Goal: Information Seeking & Learning: Learn about a topic

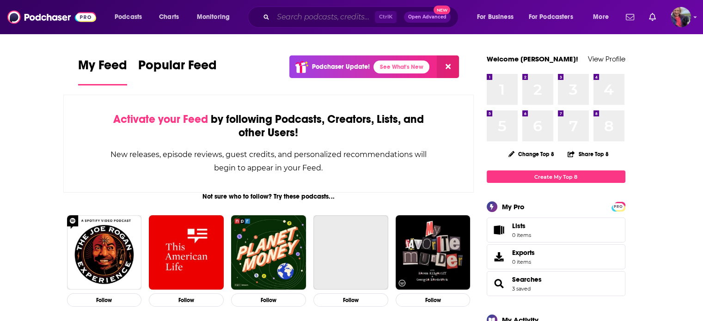
click at [284, 17] on input "Search podcasts, credits, & more..." at bounding box center [324, 17] width 102 height 15
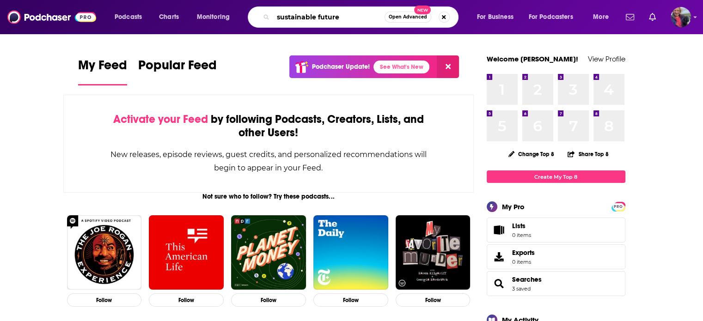
type input "sustainable future"
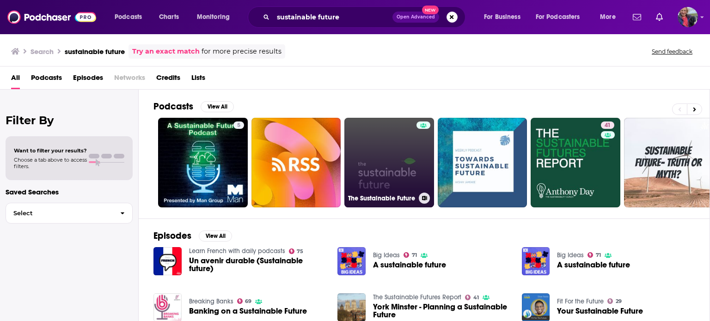
click at [382, 151] on link "The Sustainable Future" at bounding box center [389, 163] width 90 height 90
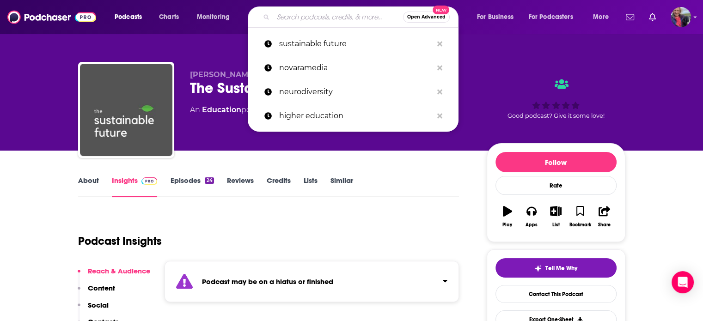
click at [301, 14] on input "Search podcasts, credits, & more..." at bounding box center [338, 17] width 130 height 15
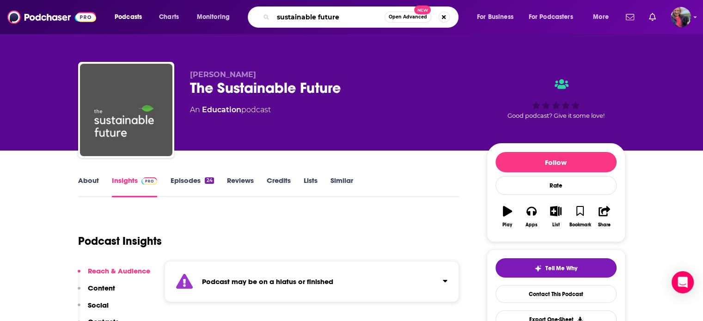
click at [278, 16] on input "sustainable future" at bounding box center [328, 17] width 111 height 15
type input "a sustainable future"
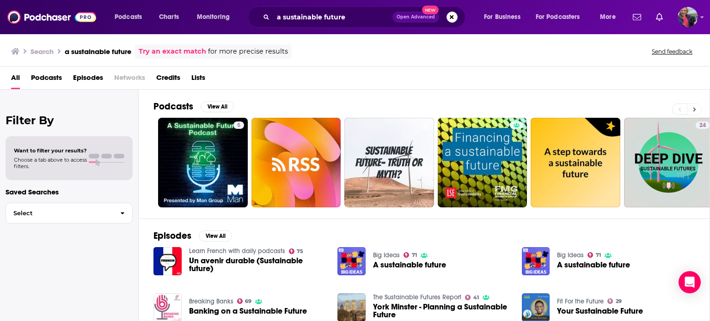
click at [696, 106] on button at bounding box center [694, 110] width 15 height 12
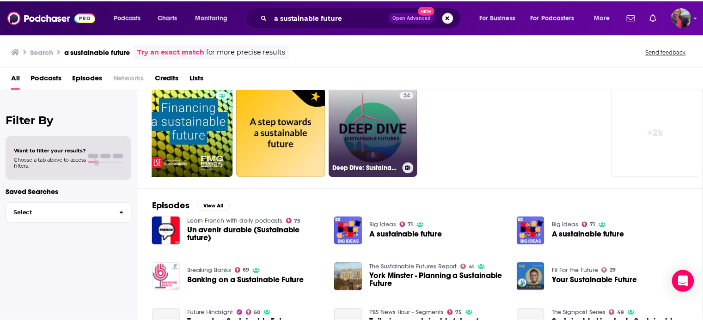
scroll to position [46, 0]
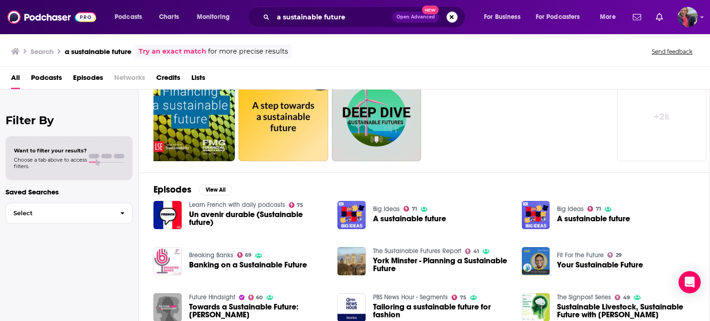
click at [349, 9] on div "a sustainable future Open Advanced New" at bounding box center [357, 16] width 218 height 21
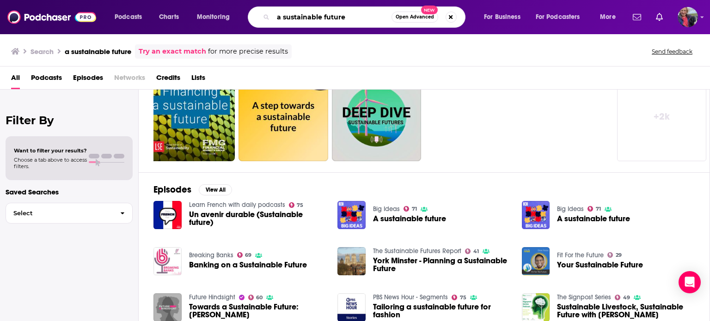
click at [347, 15] on input "a sustainable future" at bounding box center [332, 17] width 118 height 15
type input "a sustainable future man group"
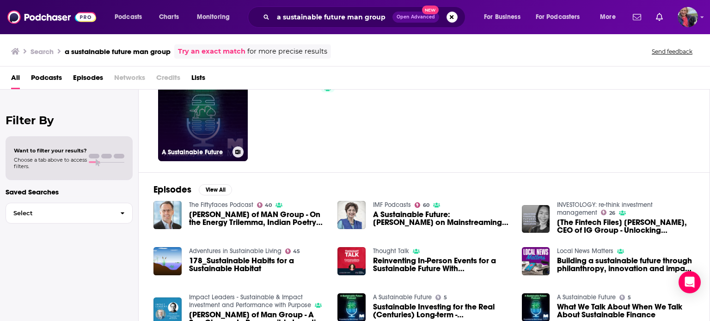
click at [201, 116] on link "5 A Sustainable Future" at bounding box center [203, 117] width 90 height 90
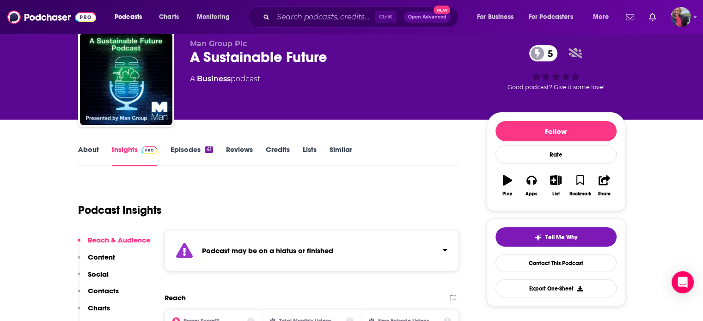
scroll to position [139, 0]
